Goal: Task Accomplishment & Management: Manage account settings

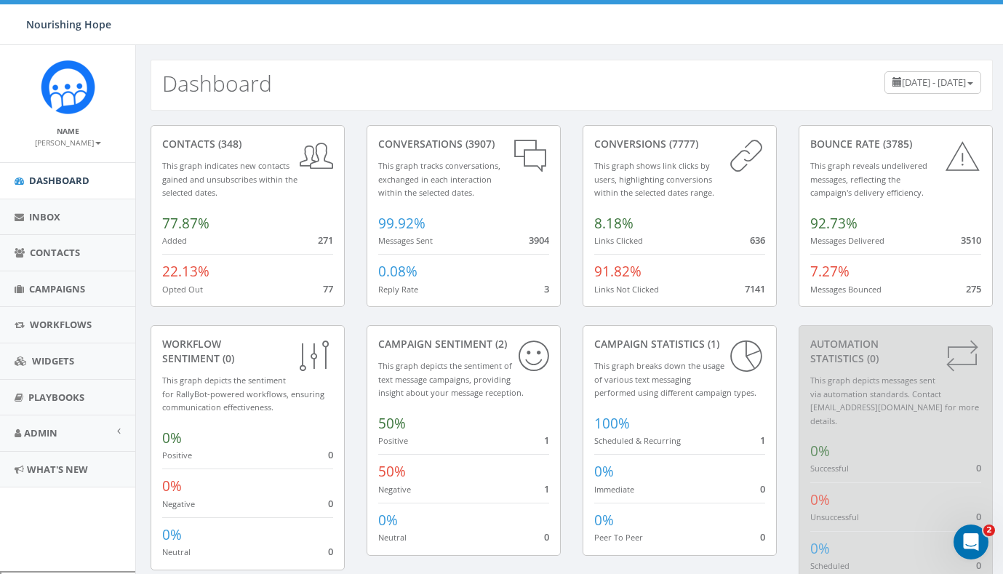
click at [642, 34] on div "Nourishing Hope Nourishing Hope Profile Sign Out 0.24 % of Available Amount Use…" at bounding box center [501, 22] width 1003 height 45
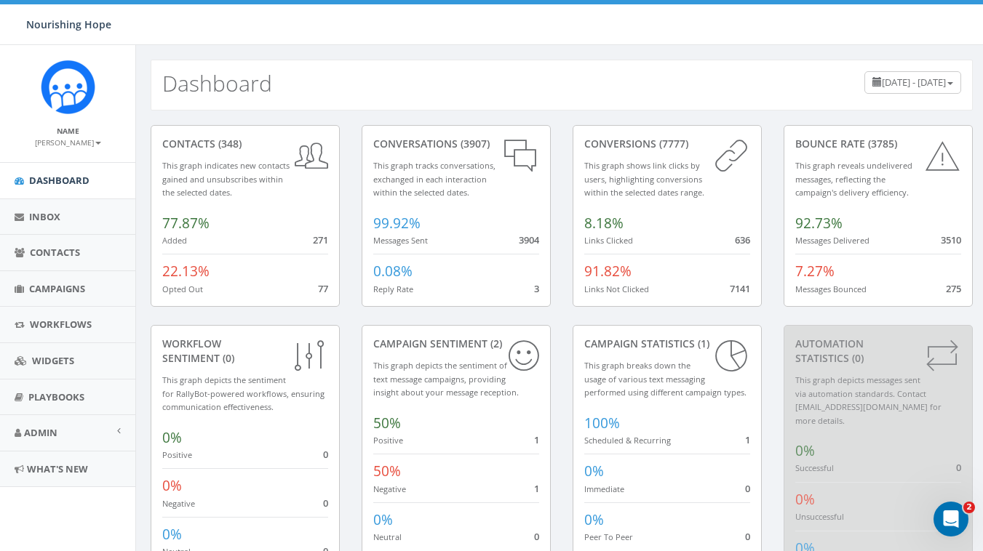
click at [696, 92] on div "Dashboard June 13, 2025 - September 11, 2025" at bounding box center [562, 85] width 822 height 51
click at [766, 128] on div "conversions (7777) This graph shows link clicks by users, highlighting conversi…" at bounding box center [666, 225] width 211 height 200
click at [72, 290] on span "Campaigns" at bounding box center [57, 288] width 56 height 13
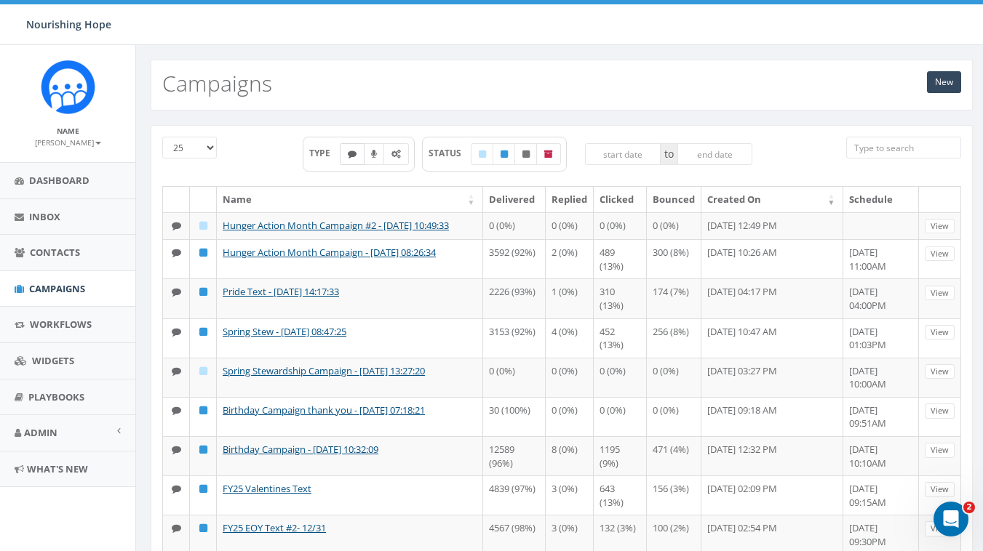
click at [348, 150] on icon at bounding box center [352, 154] width 9 height 9
click at [356, 159] on label at bounding box center [352, 154] width 25 height 22
checkbox input "false"
click at [940, 85] on link "New" at bounding box center [944, 82] width 34 height 22
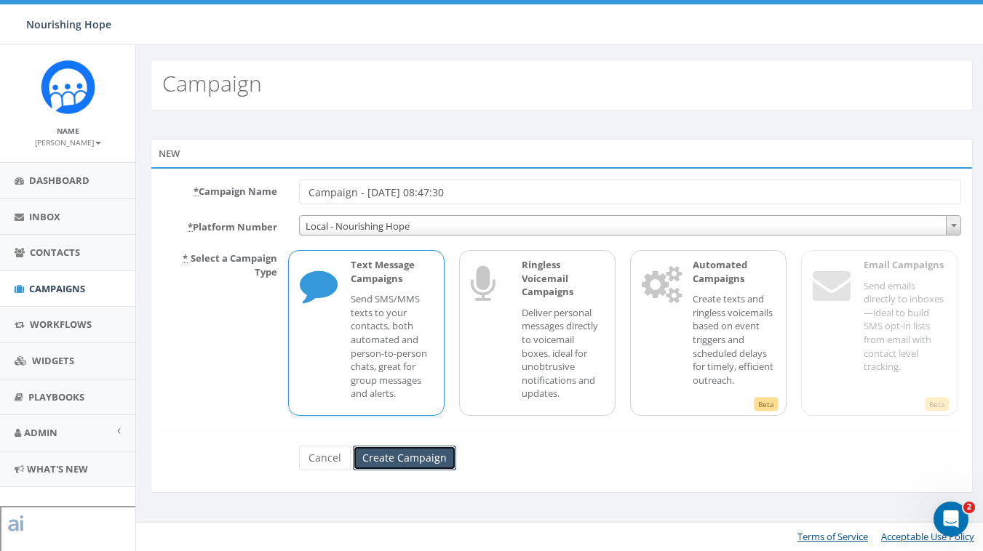
click at [415, 457] on input "Create Campaign" at bounding box center [404, 458] width 103 height 25
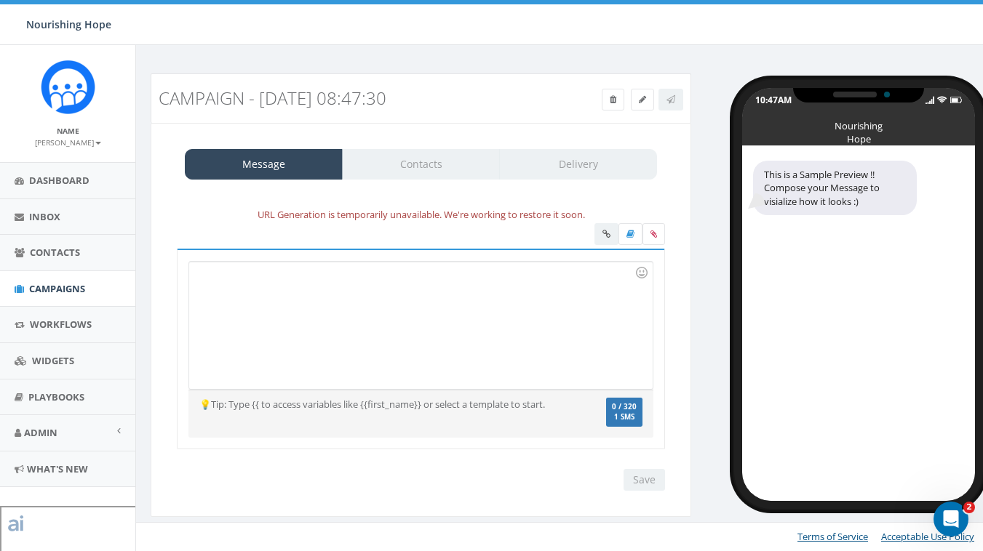
click at [433, 289] on div at bounding box center [420, 325] width 463 height 127
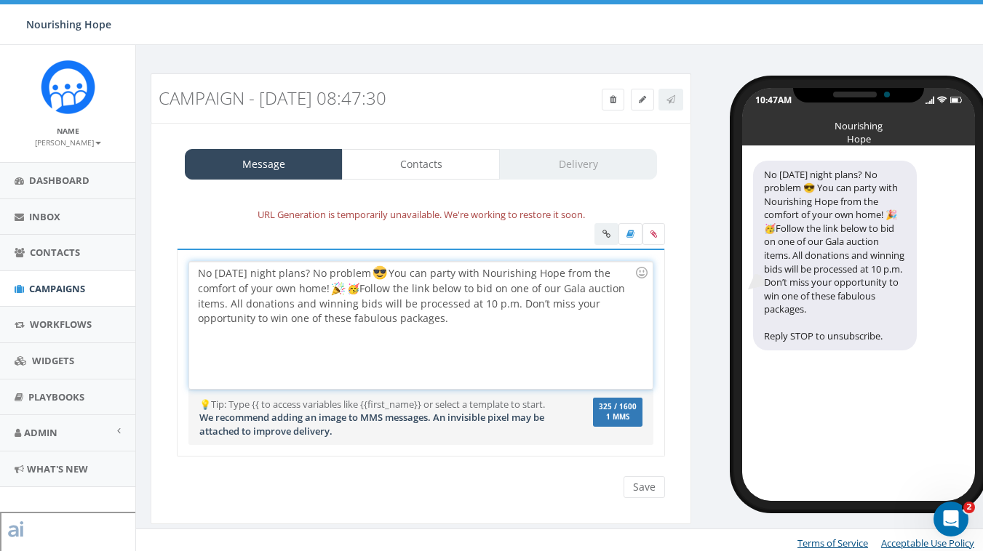
click at [356, 288] on div "No Friday night plans? No problem You can party with Nourishing Hope from the c…" at bounding box center [420, 325] width 463 height 127
drag, startPoint x: 447, startPoint y: 320, endPoint x: 514, endPoint y: 311, distance: 67.5
click at [514, 311] on div "No Friday night plans? No problem You can party with Nourishing Hope from the c…" at bounding box center [420, 325] width 463 height 127
click at [451, 308] on div "No Friday night plans? No problem You can party with Nourishing Hope from the c…" at bounding box center [420, 325] width 463 height 127
click at [412, 320] on div "No Friday night plans? No problem You can party with Nourishing Hope from the c…" at bounding box center [420, 325] width 463 height 127
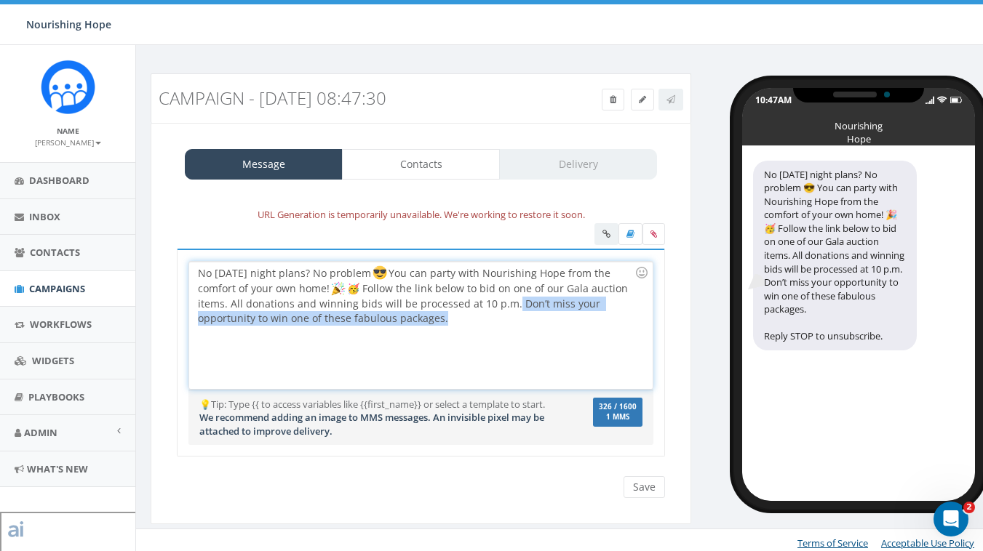
drag, startPoint x: 449, startPoint y: 324, endPoint x: 509, endPoint y: 307, distance: 62.8
click at [509, 308] on div "No Friday night plans? No problem You can party with Nourishing Hope from the c…" at bounding box center [420, 325] width 463 height 127
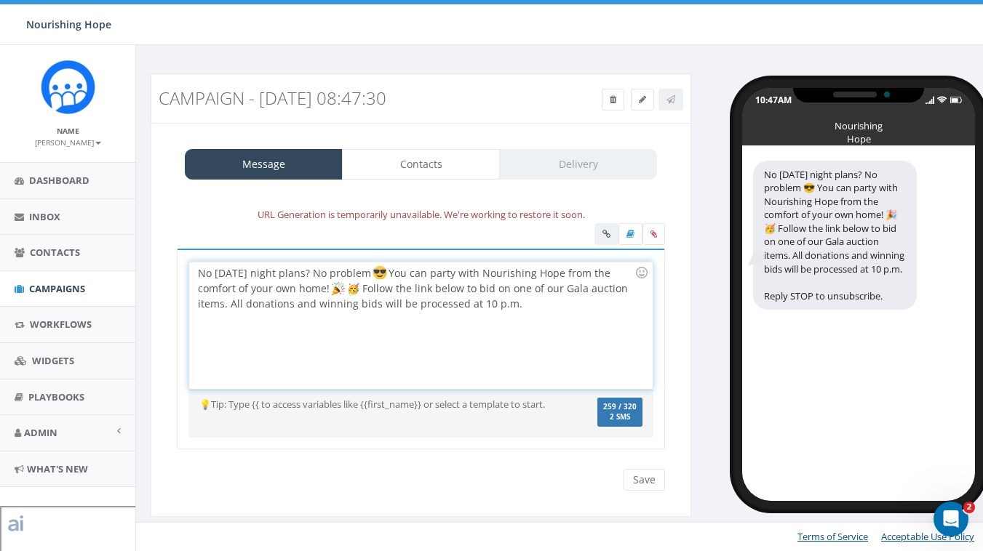
click at [536, 305] on div "No Friday night plans? No problem You can party with Nourishing Hope from the c…" at bounding box center [420, 325] width 463 height 127
click at [704, 240] on div "10:47AM Nourishing Hope No Friday night plans? No problem 😎 You can party with …" at bounding box center [842, 287] width 281 height 428
click at [530, 303] on div "No Friday night plans? No problem You can party with Nourishing Hope from the c…" at bounding box center [420, 325] width 463 height 127
click at [604, 231] on div at bounding box center [629, 235] width 71 height 25
click at [606, 235] on div at bounding box center [629, 235] width 71 height 25
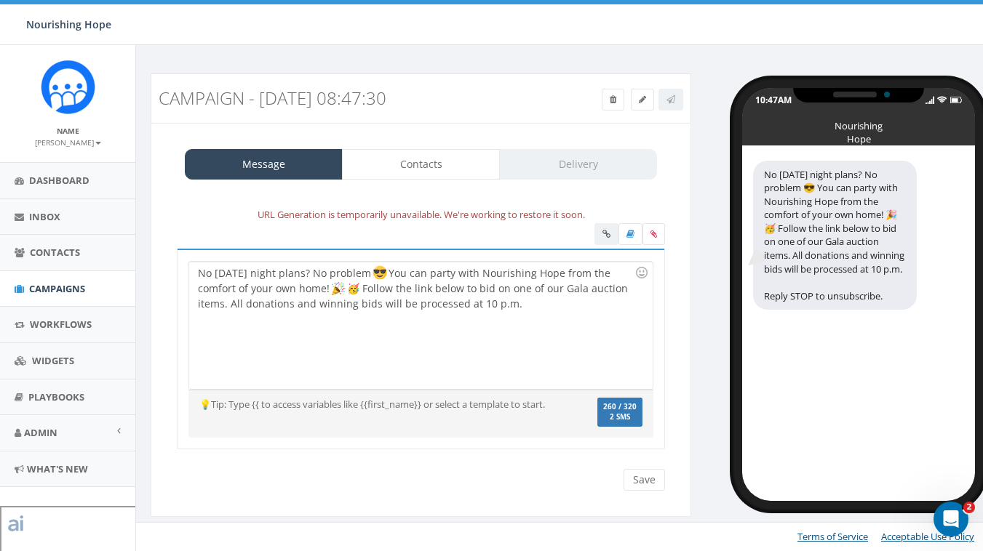
click at [537, 322] on div "No Friday night plans? No problem You can party with Nourishing Hope from the c…" at bounding box center [420, 325] width 463 height 127
click at [636, 476] on input "Save" at bounding box center [643, 480] width 41 height 22
click at [424, 293] on div "No Friday night plans? No problem 😎 You can party with Nourishing Hope from the…" at bounding box center [420, 325] width 463 height 127
click at [362, 277] on div "No Friday night plans? No problem 😎 You can party with Nourishing Hope from the…" at bounding box center [420, 325] width 463 height 127
click at [406, 327] on div "No Friday night plans? No problem. 😎 You can party with Nourishing Hope from th…" at bounding box center [420, 325] width 463 height 127
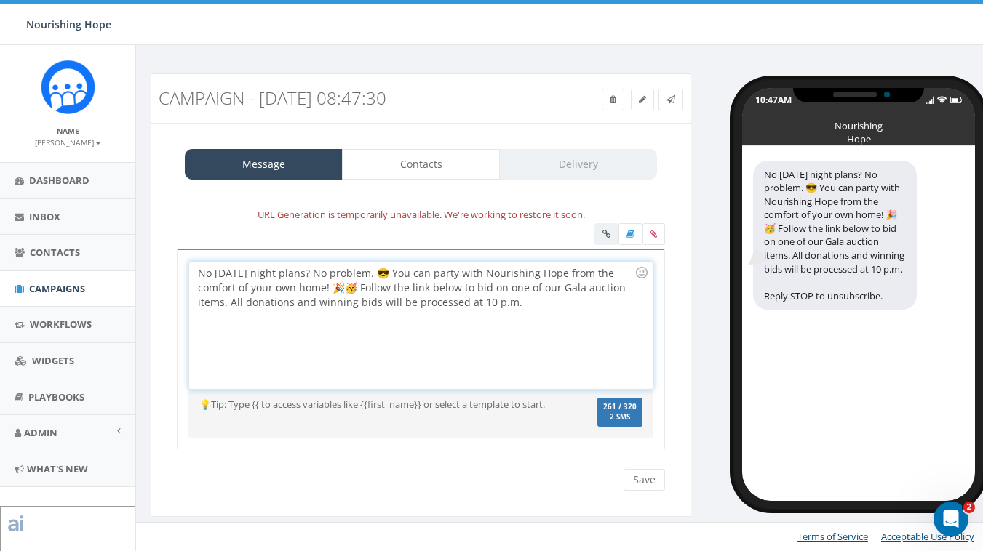
click at [339, 290] on div "No Friday night plans? No problem. 😎 You can party with Nourishing Hope from th…" at bounding box center [420, 325] width 463 height 127
click at [387, 356] on div "No Friday night plans? No problem. 😎 You can party with Nourishing Hope from th…" at bounding box center [420, 325] width 463 height 127
click at [352, 289] on div "No Friday night plans? No problem. 😎 You can party with Nourishing Hope from th…" at bounding box center [420, 325] width 463 height 127
click at [397, 319] on div "No Friday night plans? No problem. 😎 You can party with Nourishing Hope from th…" at bounding box center [420, 325] width 463 height 127
click at [441, 291] on div "No Friday night plans? No problem. 😎 You can party with Nourishing Hope from th…" at bounding box center [420, 325] width 463 height 127
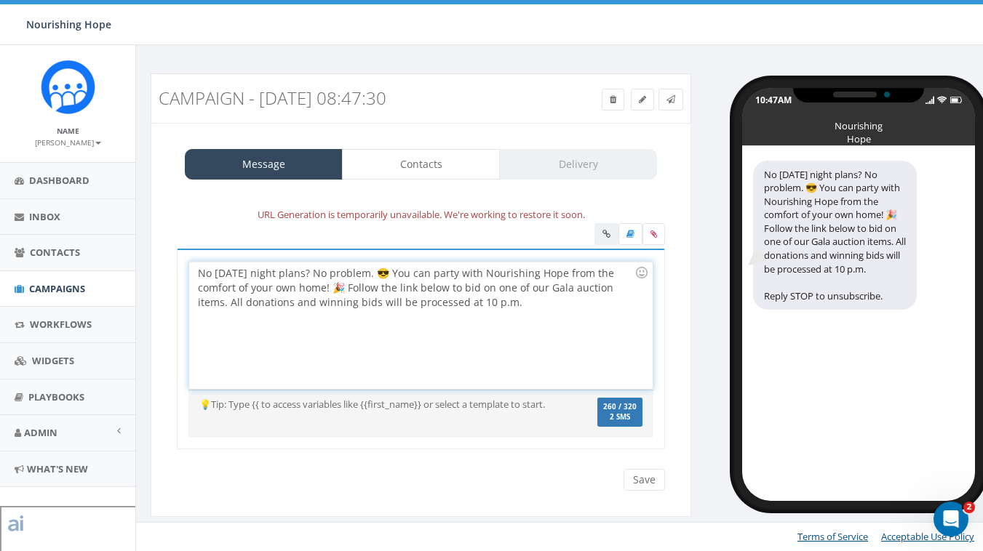
click at [273, 289] on div "No Friday night plans? No problem. 😎 You can party with Nourishing Hope from th…" at bounding box center [420, 325] width 463 height 127
drag, startPoint x: 324, startPoint y: 289, endPoint x: 277, endPoint y: 291, distance: 47.3
click at [277, 291] on div "No Friday night plans? No problem. 😎 You can party with Nourishing Hope from th…" at bounding box center [420, 325] width 463 height 127
click at [317, 289] on div "No Friday night plans? No problem. 😎 You can party with Nourishing Hope from th…" at bounding box center [420, 325] width 463 height 127
click at [643, 273] on div at bounding box center [641, 272] width 25 height 25
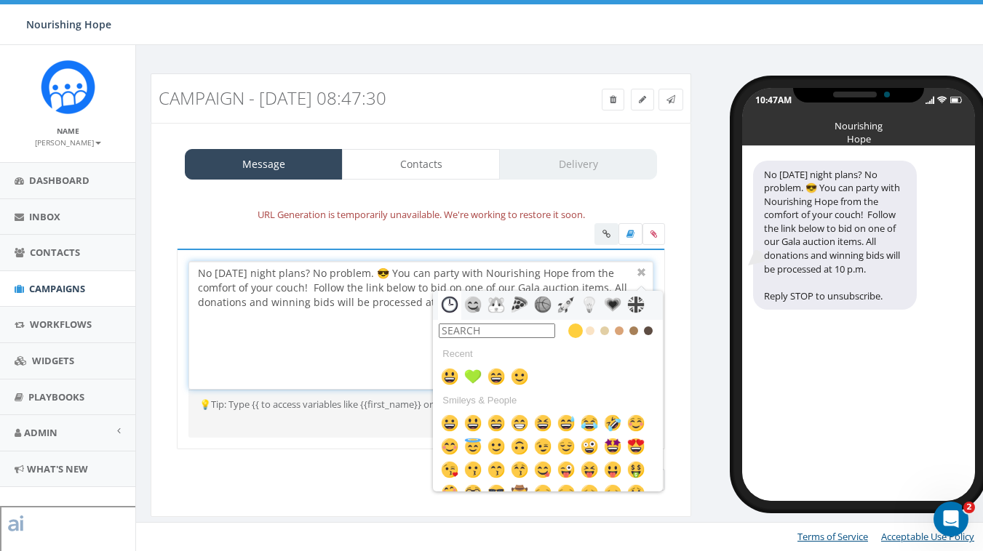
click at [510, 327] on input "text" at bounding box center [497, 331] width 116 height 15
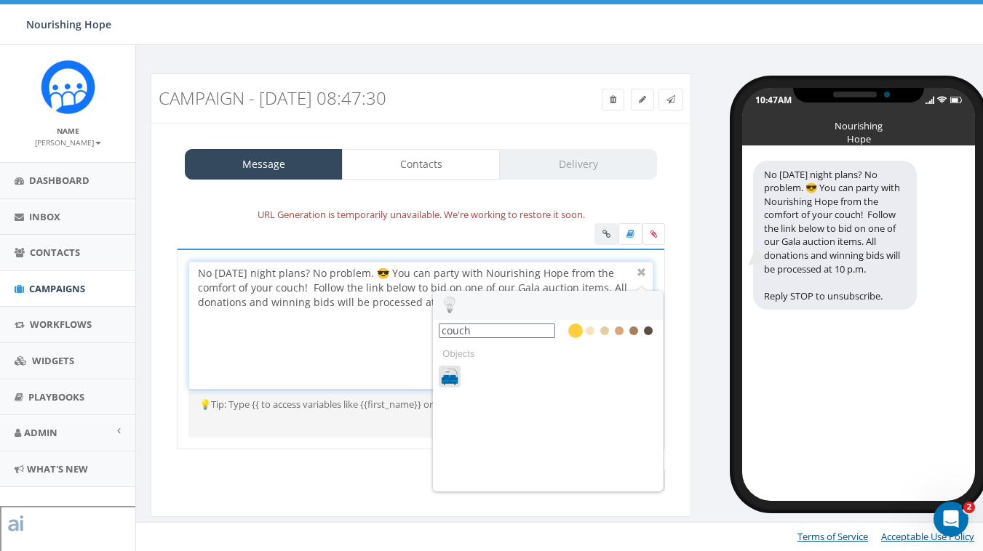
click at [455, 375] on img at bounding box center [449, 376] width 17 height 17
type input "couch"
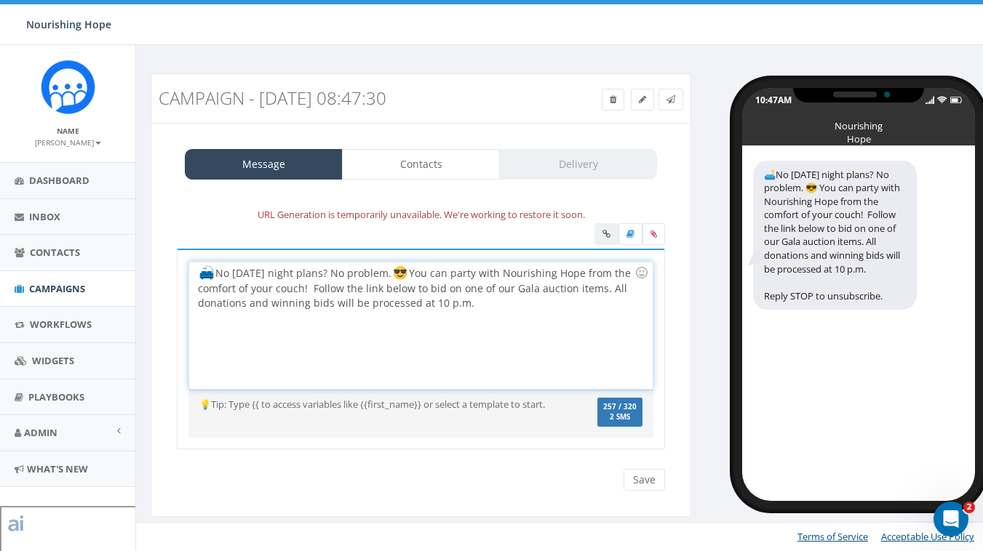
click at [340, 327] on div "No Friday night plans? No problem. You can party with Nourishing Hope from the …" at bounding box center [420, 325] width 463 height 127
click at [309, 289] on div "No Friday night plans? No problem. You can party with Nourishing Hope from the …" at bounding box center [420, 325] width 463 height 127
click at [335, 289] on div "No Friday night plans? No problem. You can party with Nourishing Hope from the …" at bounding box center [420, 325] width 463 height 127
click at [324, 287] on img at bounding box center [316, 288] width 15 height 15
click at [328, 293] on div "No Friday night plans? No problem. You can party with Nourishing Hope from the …" at bounding box center [420, 325] width 463 height 127
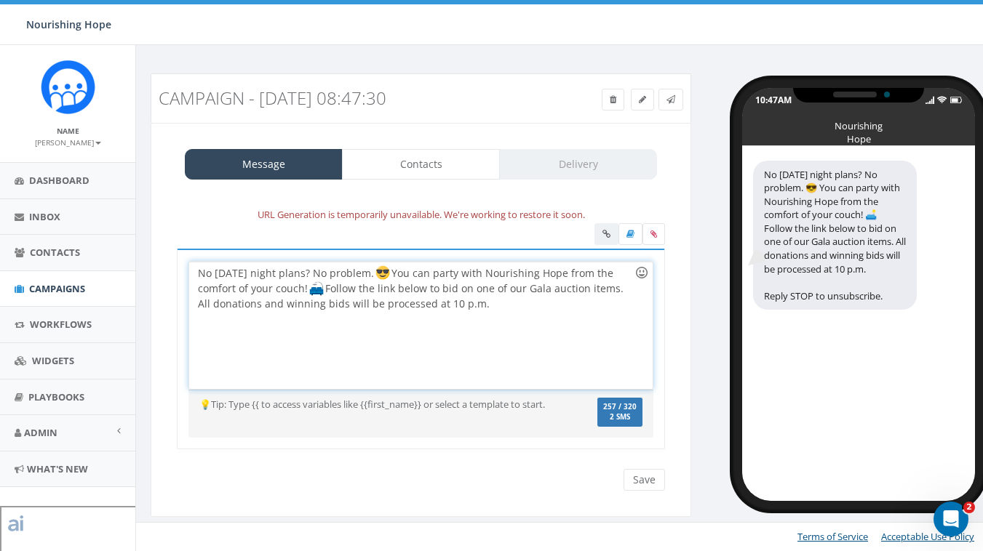
click at [645, 276] on div at bounding box center [641, 272] width 25 height 25
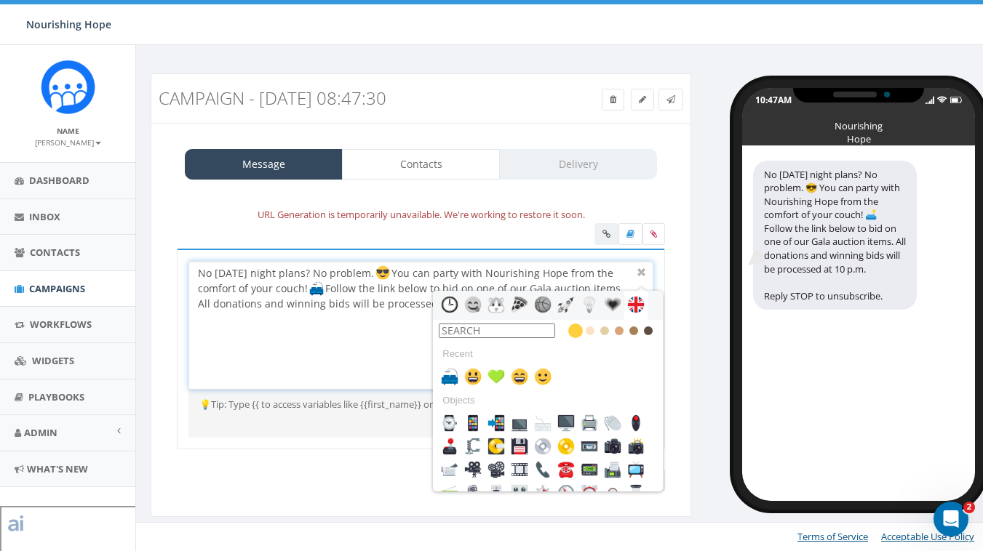
click at [519, 333] on input "text" at bounding box center [497, 331] width 116 height 15
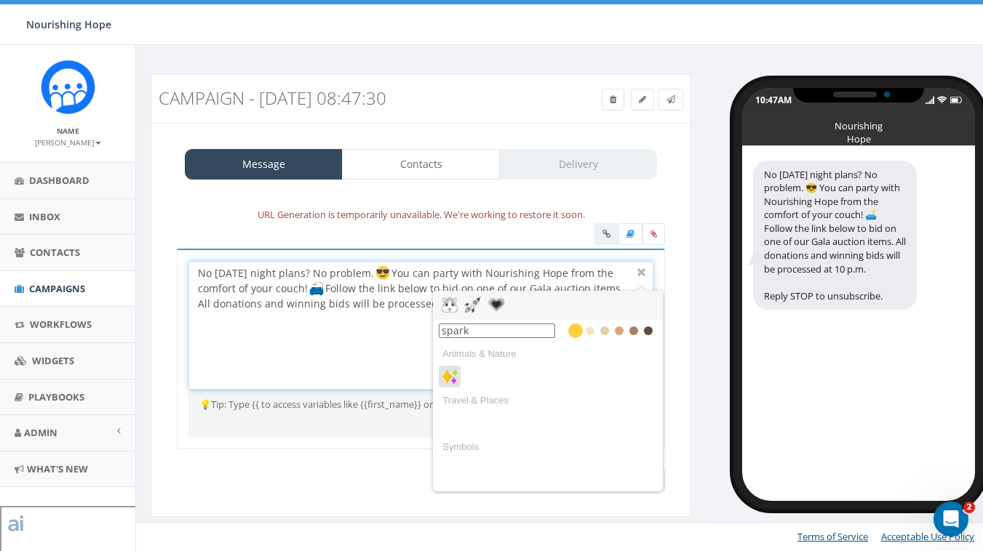
click at [452, 377] on img at bounding box center [449, 376] width 17 height 17
type input "spark"
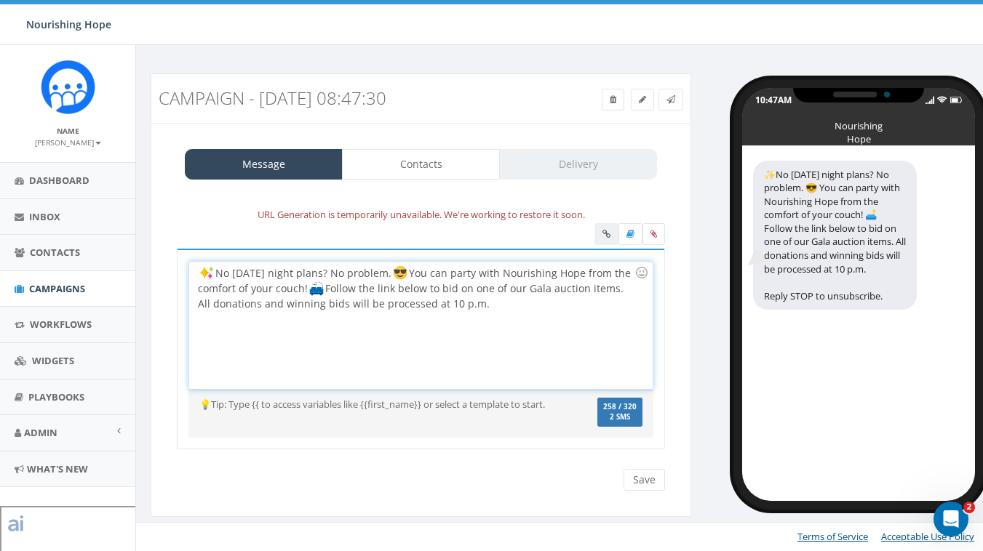
click at [339, 316] on div "No [DATE] night plans? No problem. You can party with Nourishing Hope from the …" at bounding box center [420, 325] width 463 height 127
click at [326, 292] on div "No [DATE] night plans? No problem. You can party with Nourishing Hope from the …" at bounding box center [420, 325] width 463 height 127
click at [366, 329] on div "No [DATE] night plans? No problem. You can party with Nourishing Hope from the …" at bounding box center [420, 325] width 463 height 127
click at [643, 478] on input "Save" at bounding box center [643, 480] width 41 height 22
click at [449, 289] on div "No [DATE] night plans? No problem. 😎 You can party with Nourishing Hope from th…" at bounding box center [420, 325] width 463 height 127
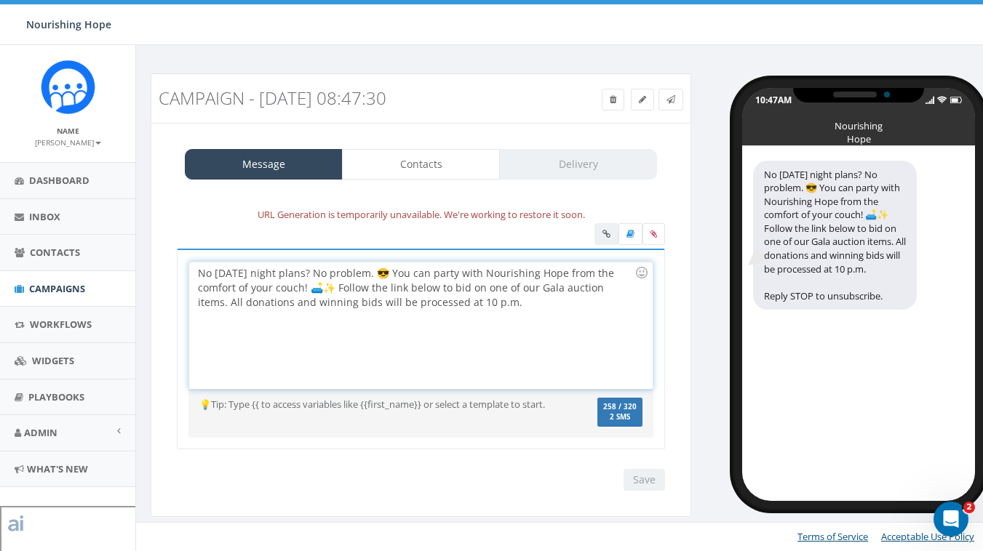
drag, startPoint x: 490, startPoint y: 313, endPoint x: 199, endPoint y: 244, distance: 299.6
click at [199, 244] on div "No Friday night plans? No problem. 😎 You can party with Nourishing Hope from th…" at bounding box center [421, 345] width 510 height 245
copy div "No [DATE] night plans? No problem. 😎 You can party with Nourishing Hope from th…"
click at [393, 361] on div "No [DATE] night plans? No problem. 😎 You can party with Nourishing Hope from th…" at bounding box center [420, 325] width 463 height 127
click at [647, 488] on input "Save" at bounding box center [643, 480] width 41 height 22
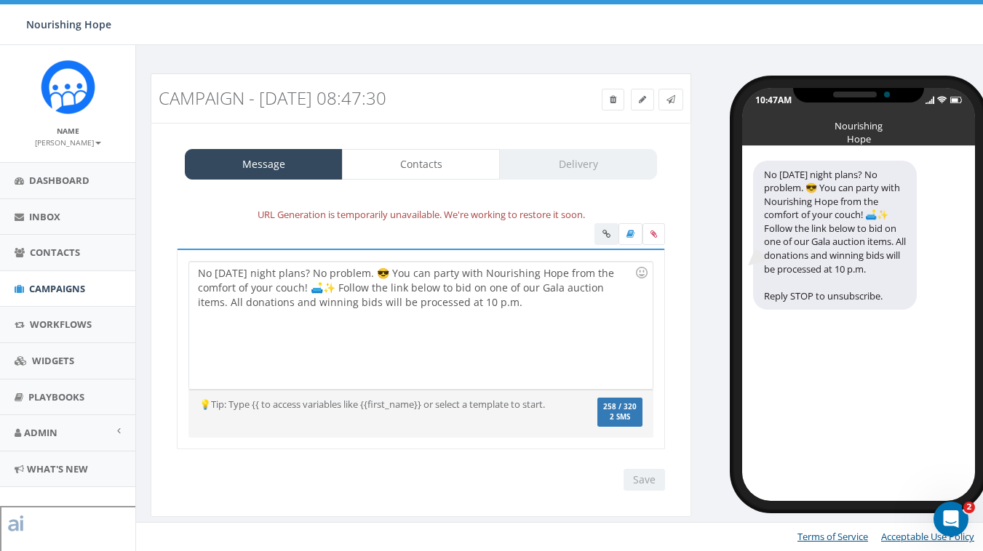
click at [603, 332] on div "No [DATE] night plans? No problem. 😎 You can party with Nourishing Hope from th…" at bounding box center [420, 325] width 463 height 127
click at [581, 367] on div "No [DATE] night plans? No problem. 😎 You can party with Nourishing Hope from th…" at bounding box center [420, 325] width 463 height 127
click at [650, 483] on input "Save" at bounding box center [643, 480] width 41 height 22
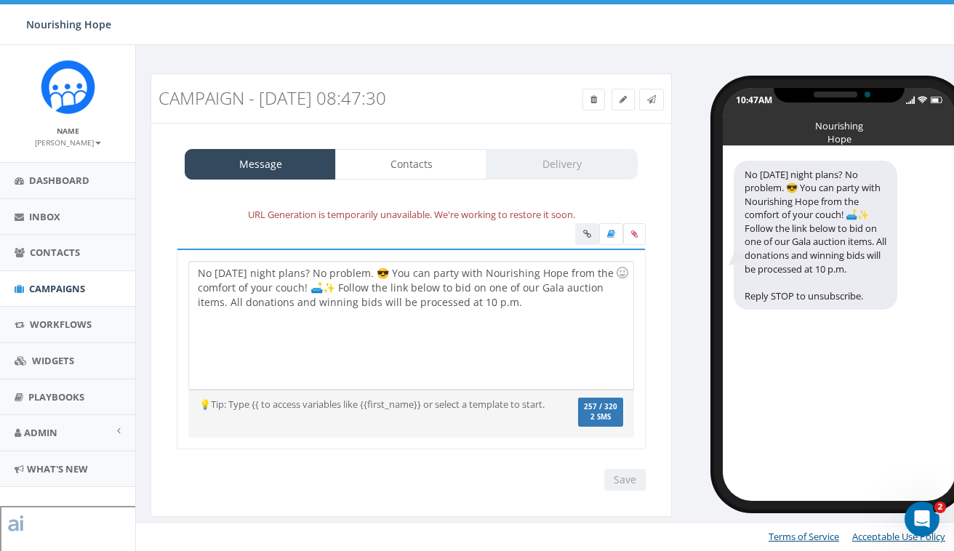
click at [687, 23] on div "0.24 % of Available Amount Used You have used 0.24 % of your available amount." at bounding box center [794, 24] width 342 height 41
click at [572, 320] on div "No [DATE] night plans? No problem. 😎 You can party with Nourishing Hope from th…" at bounding box center [411, 325] width 444 height 127
click at [66, 288] on span "Campaigns" at bounding box center [57, 288] width 56 height 13
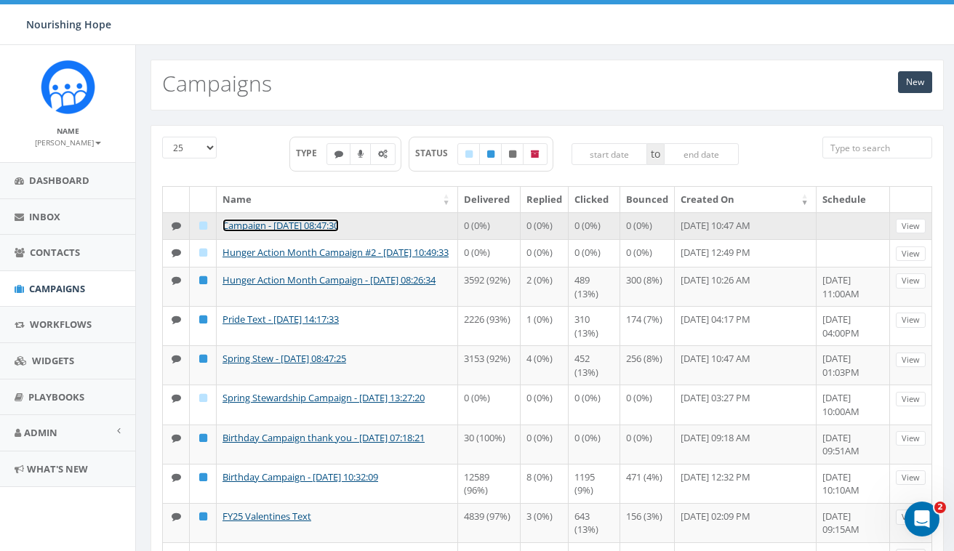
click at [335, 226] on link "Campaign - [DATE] 08:47:30" at bounding box center [281, 225] width 116 height 13
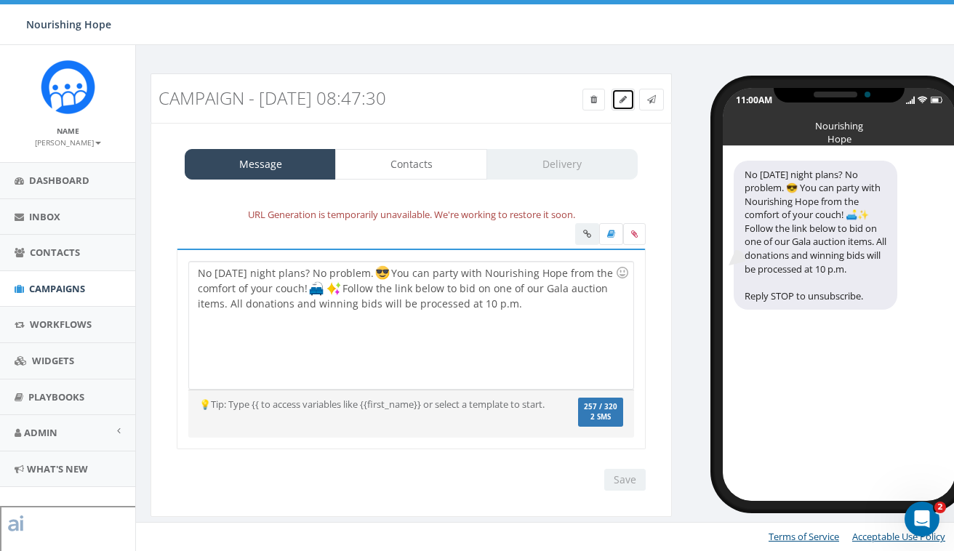
click at [620, 100] on icon at bounding box center [623, 99] width 7 height 9
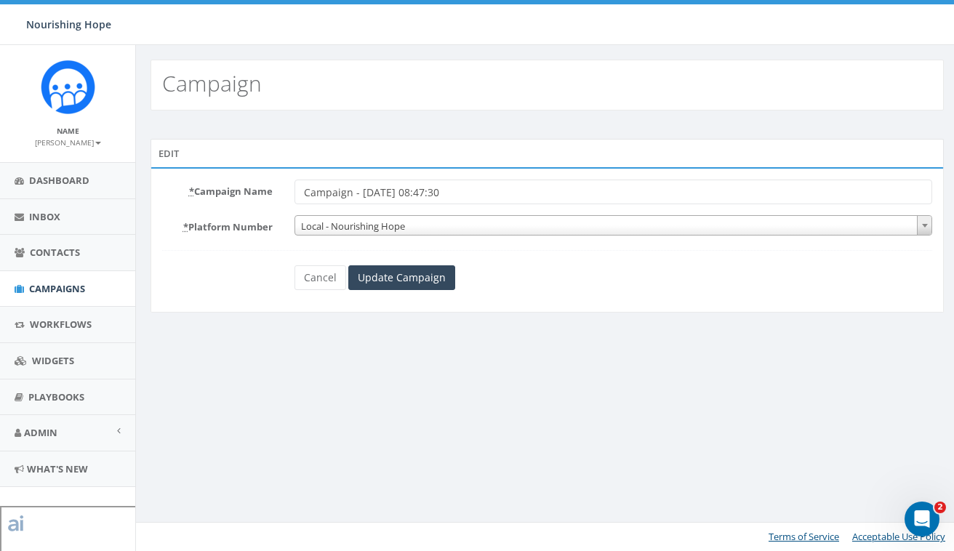
click at [357, 189] on input "Campaign - 09/11/2025, 08:47:30" at bounding box center [614, 192] width 639 height 25
drag, startPoint x: 485, startPoint y: 196, endPoint x: 260, endPoint y: 188, distance: 225.6
click at [260, 188] on div "* Campaign Name Campaign - 09/11/2025, 08:47:30" at bounding box center [547, 192] width 792 height 25
type input "Gala Text 2025"
click at [401, 287] on input "Update Campaign" at bounding box center [401, 277] width 107 height 25
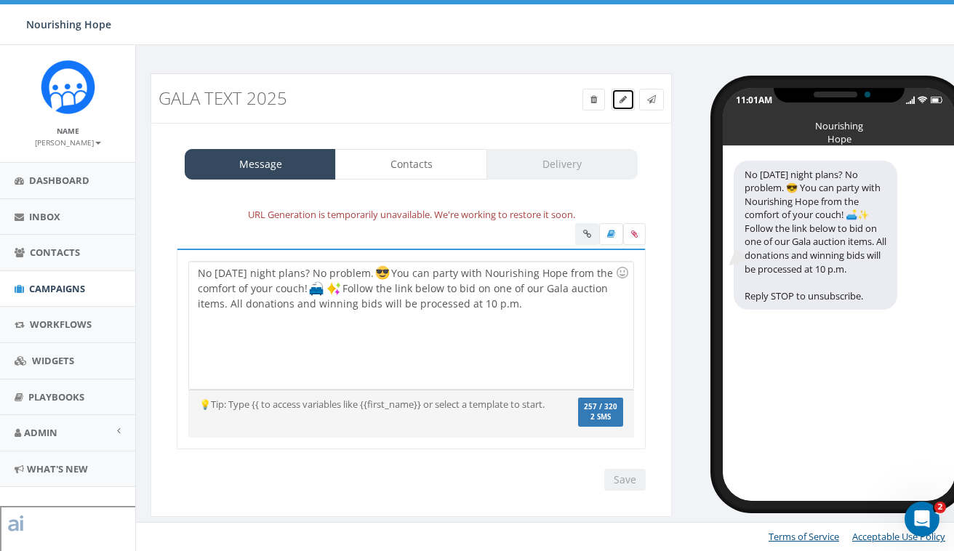
click at [615, 103] on link at bounding box center [623, 100] width 23 height 22
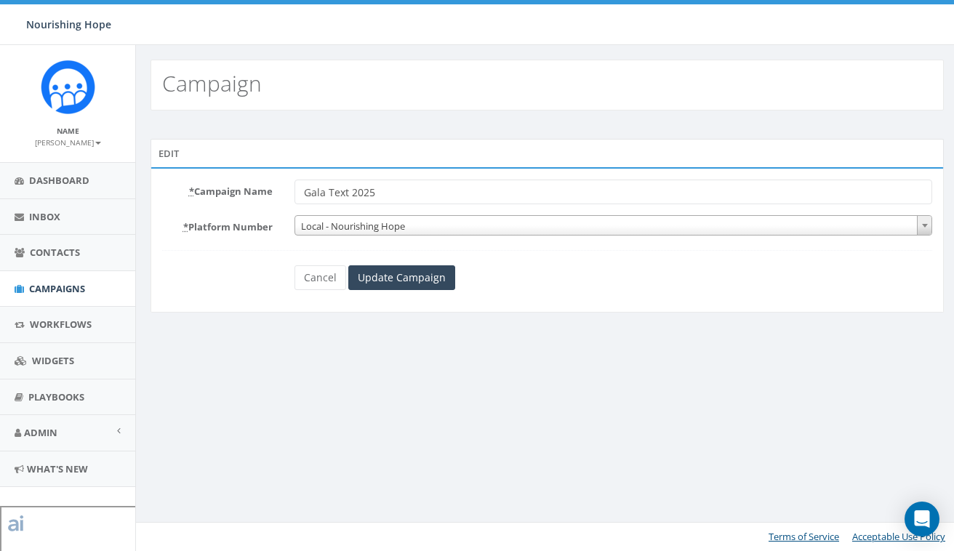
click at [445, 220] on span "Local - Nourishing Hope" at bounding box center [613, 226] width 637 height 20
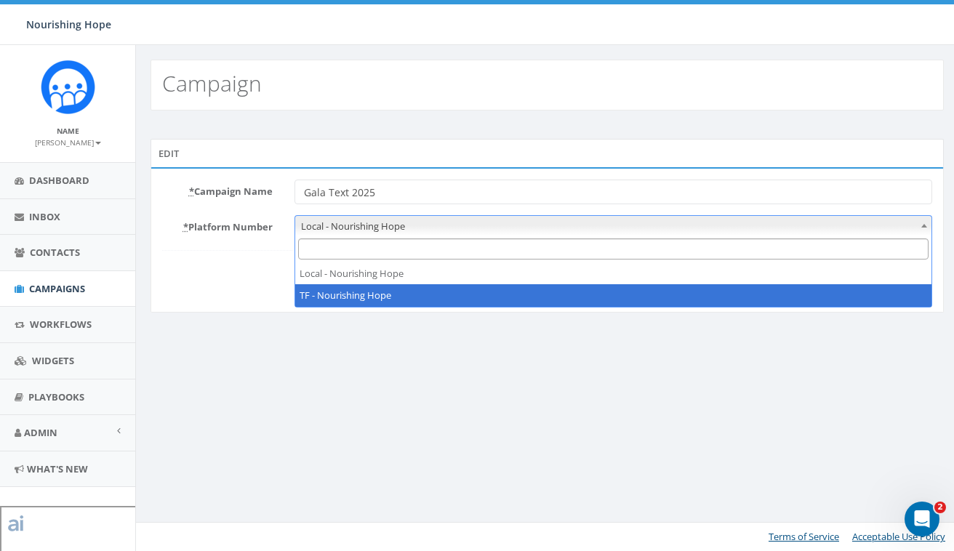
select select "7035721"
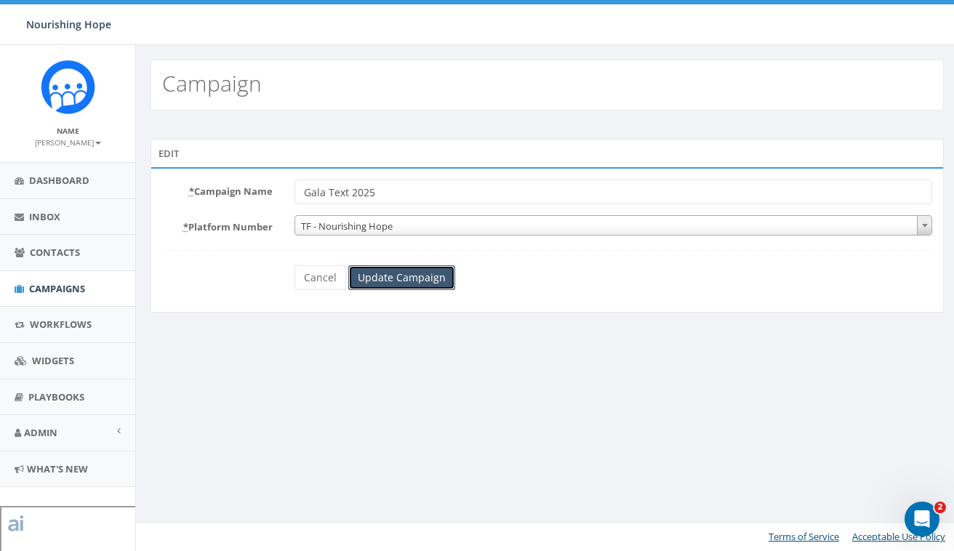
click at [426, 270] on input "Update Campaign" at bounding box center [401, 277] width 107 height 25
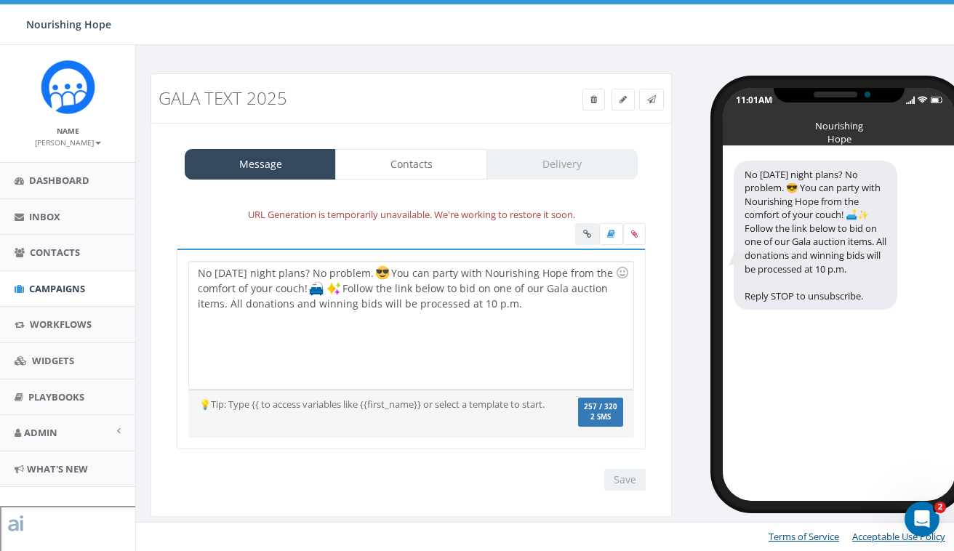
click at [544, 305] on div "No [DATE] night plans? No problem. You can party with Nourishing Hope from the …" at bounding box center [411, 325] width 444 height 127
click at [639, 475] on input "Save" at bounding box center [624, 480] width 41 height 22
